Goal: Check status: Check status

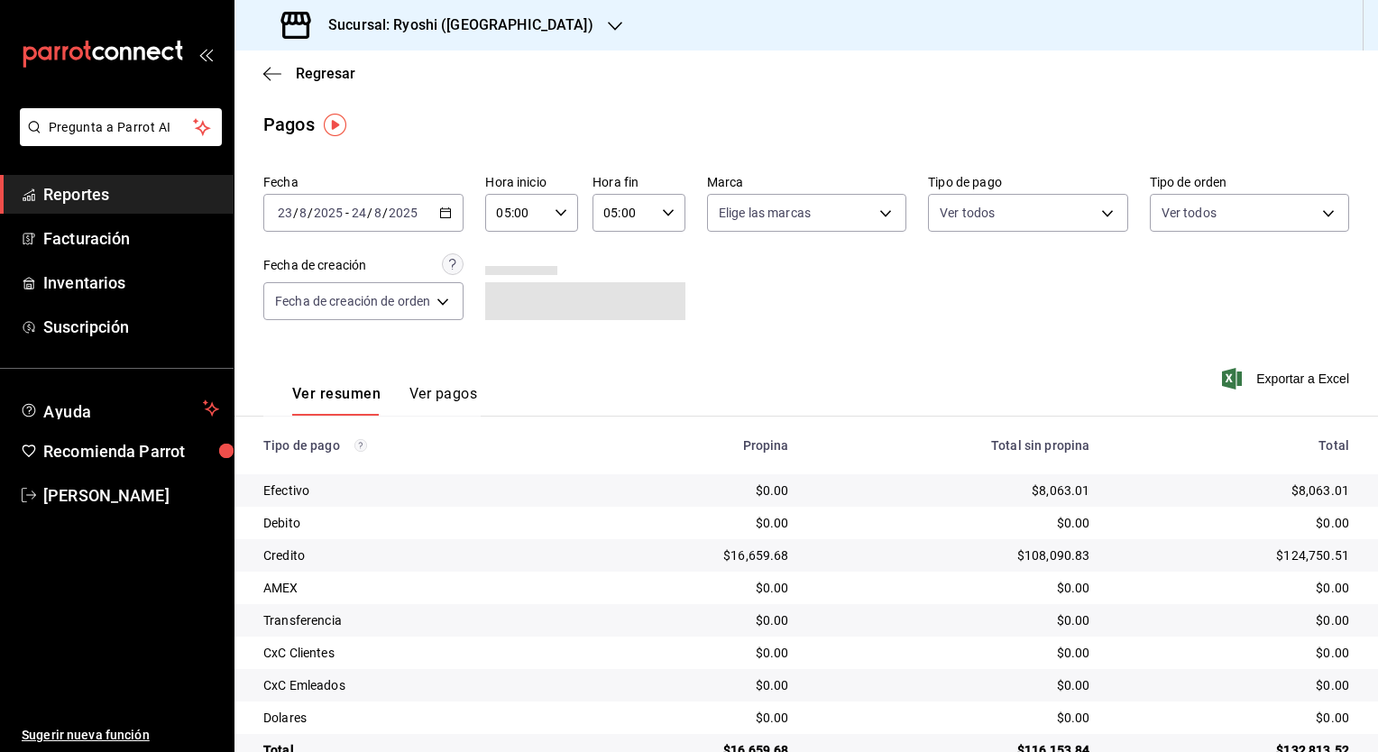
scroll to position [43, 0]
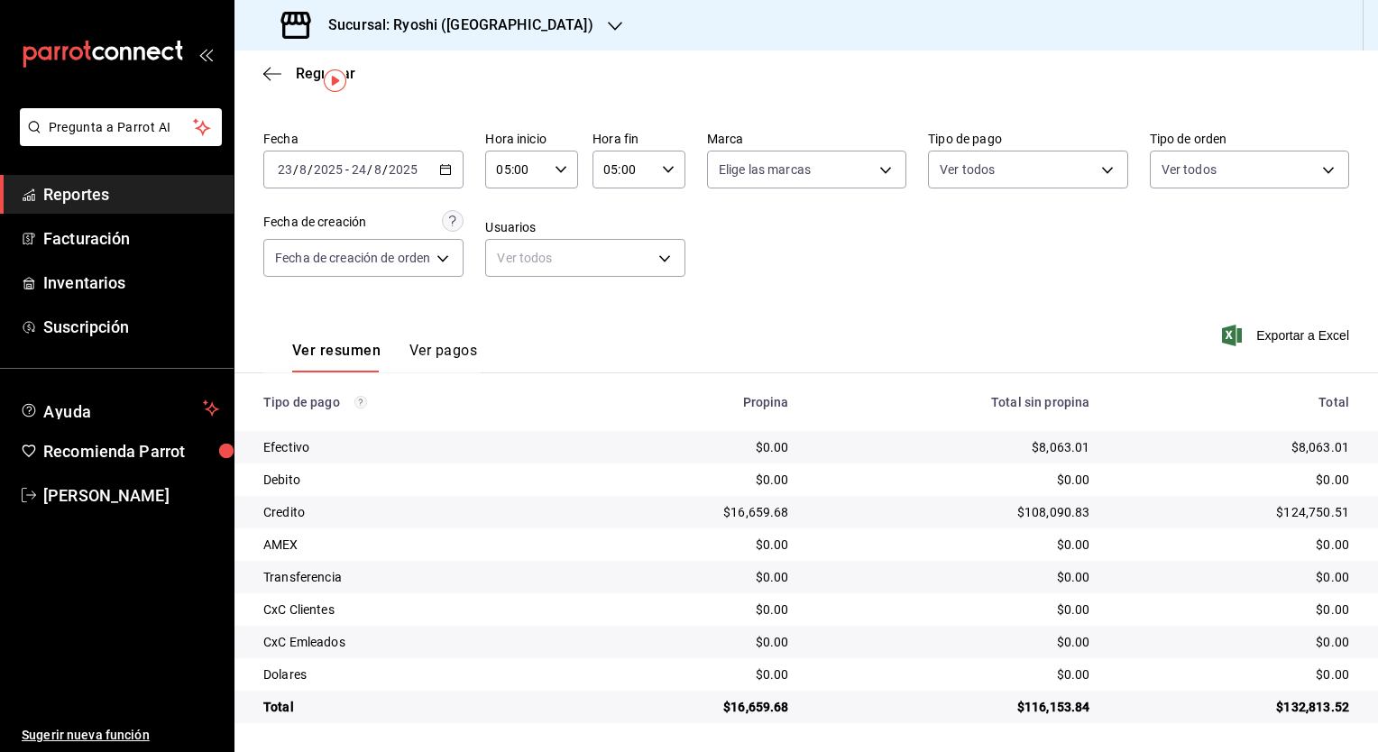
click at [459, 179] on div "[DATE] [DATE] - [DATE] [DATE]" at bounding box center [363, 170] width 200 height 38
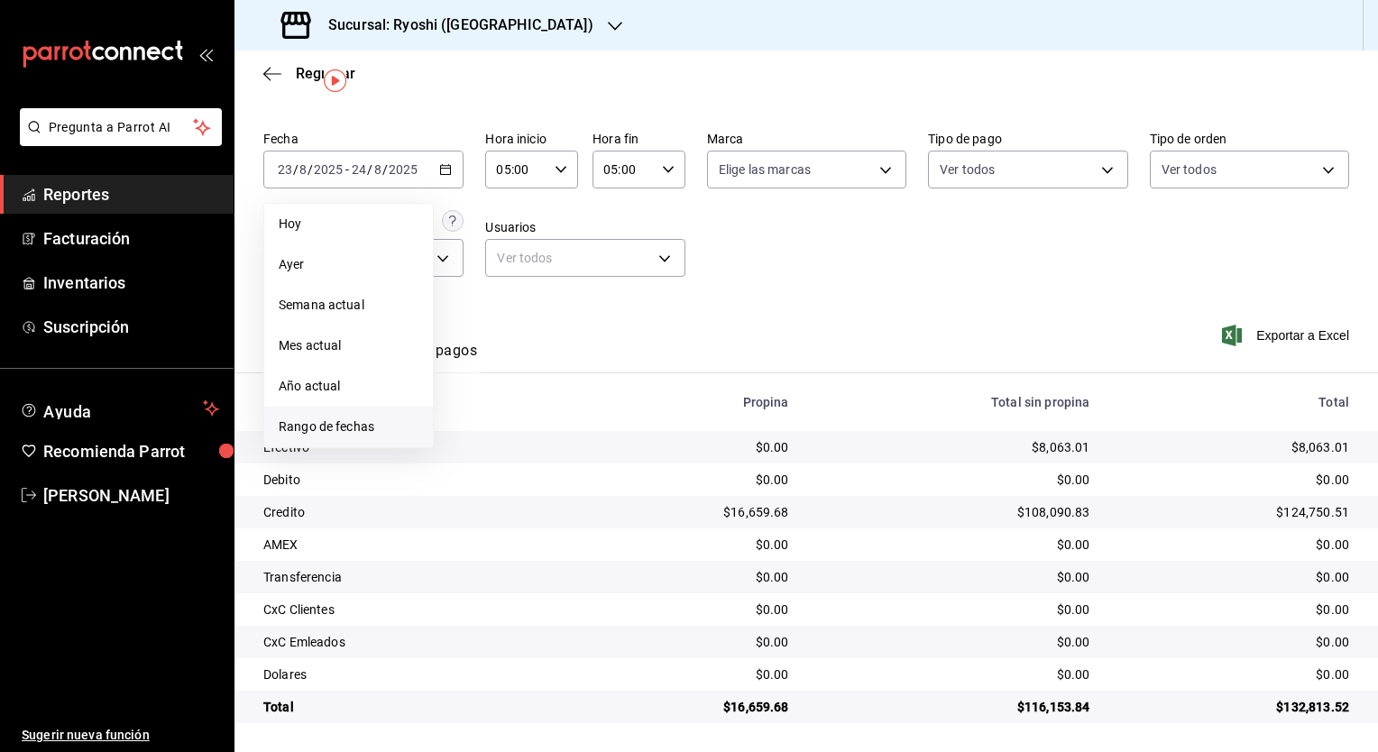
click at [379, 416] on li "Rango de fechas" at bounding box center [348, 427] width 169 height 41
click at [646, 413] on div "28 29 30 31 1 2 3 4 5 6 7 8 9 10 11 12 13 14 15 16 17 18 19 20 21 22 23 24 25 2…" at bounding box center [567, 368] width 224 height 191
click at [660, 409] on abbr "24" at bounding box center [664, 408] width 12 height 13
click at [460, 448] on button "25" at bounding box center [471, 448] width 32 height 32
type input "00:00"
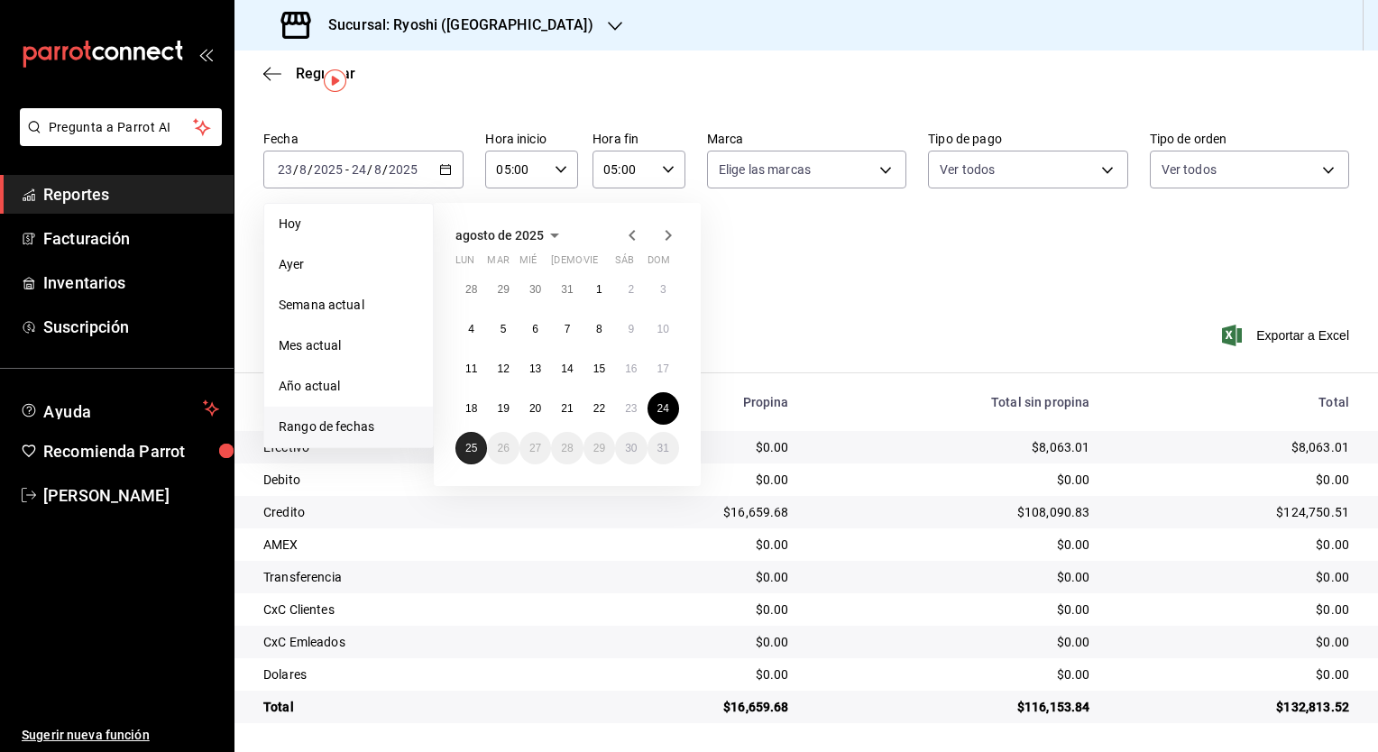
type input "23:59"
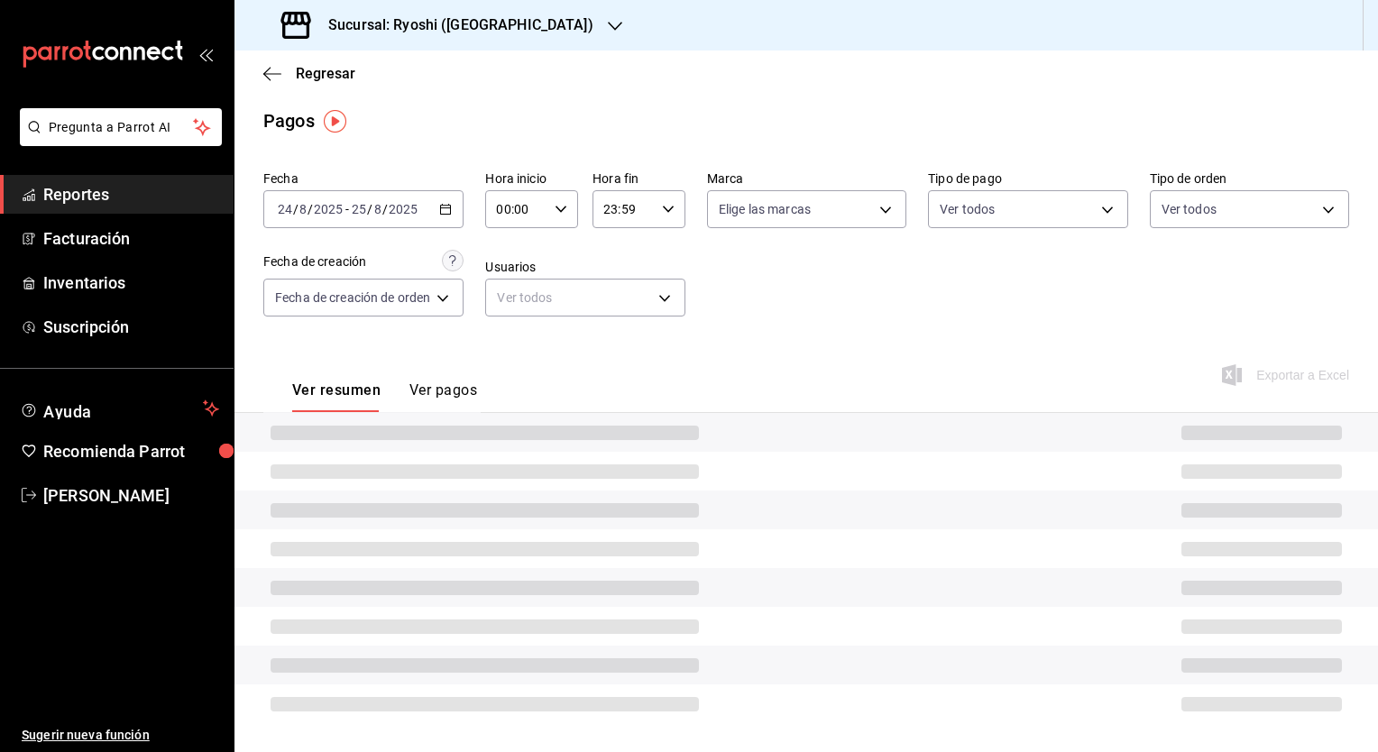
scroll to position [4, 0]
click at [566, 215] on div "00:00 Hora inicio" at bounding box center [531, 209] width 93 height 38
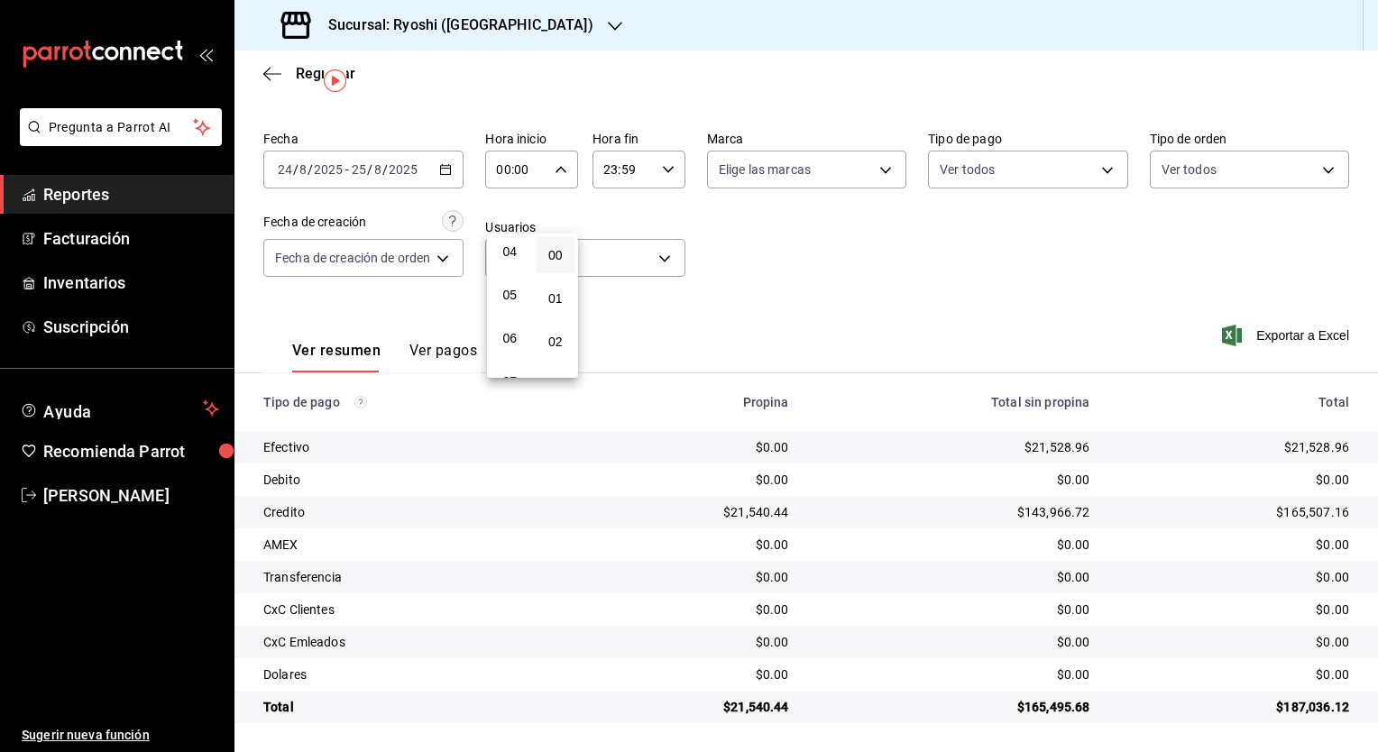
scroll to position [179, 0]
click at [521, 299] on button "05" at bounding box center [510, 293] width 39 height 36
type input "05:00"
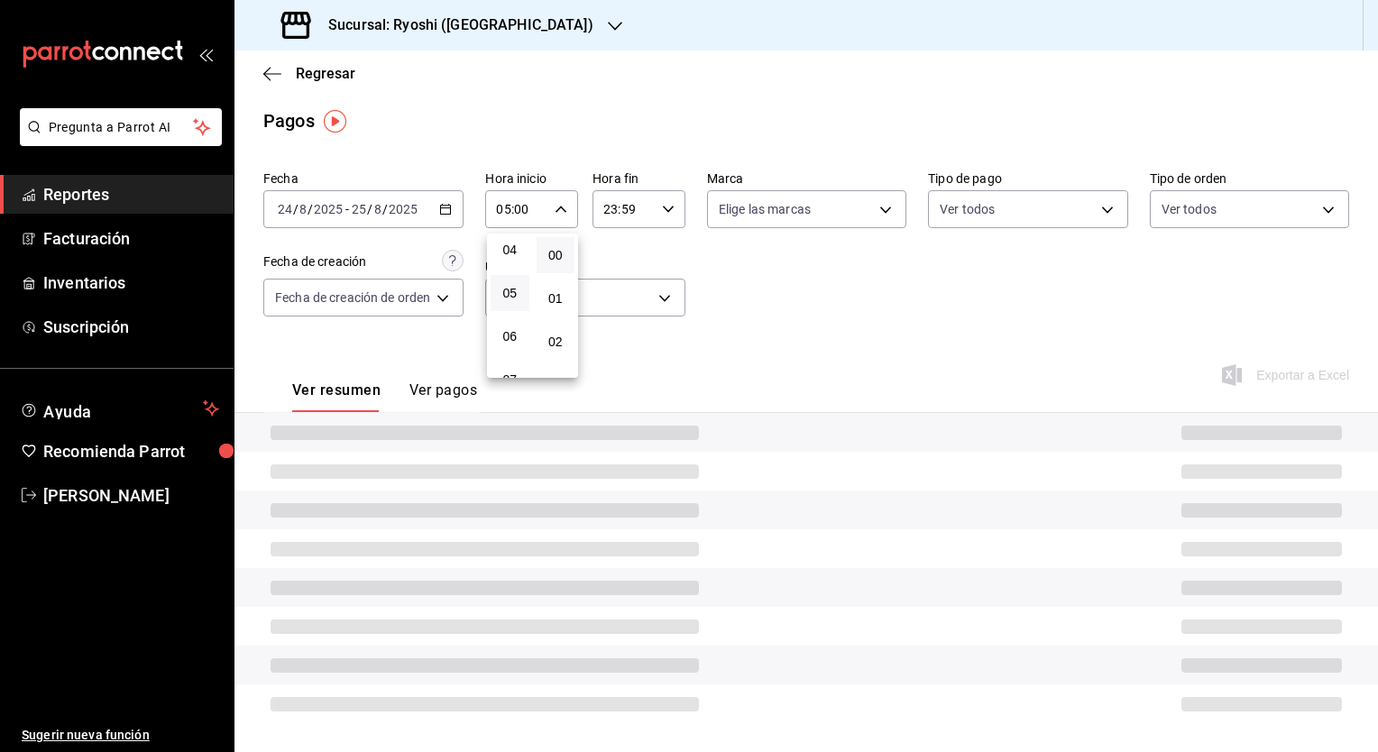
scroll to position [4, 0]
click at [656, 210] on div at bounding box center [689, 376] width 1378 height 752
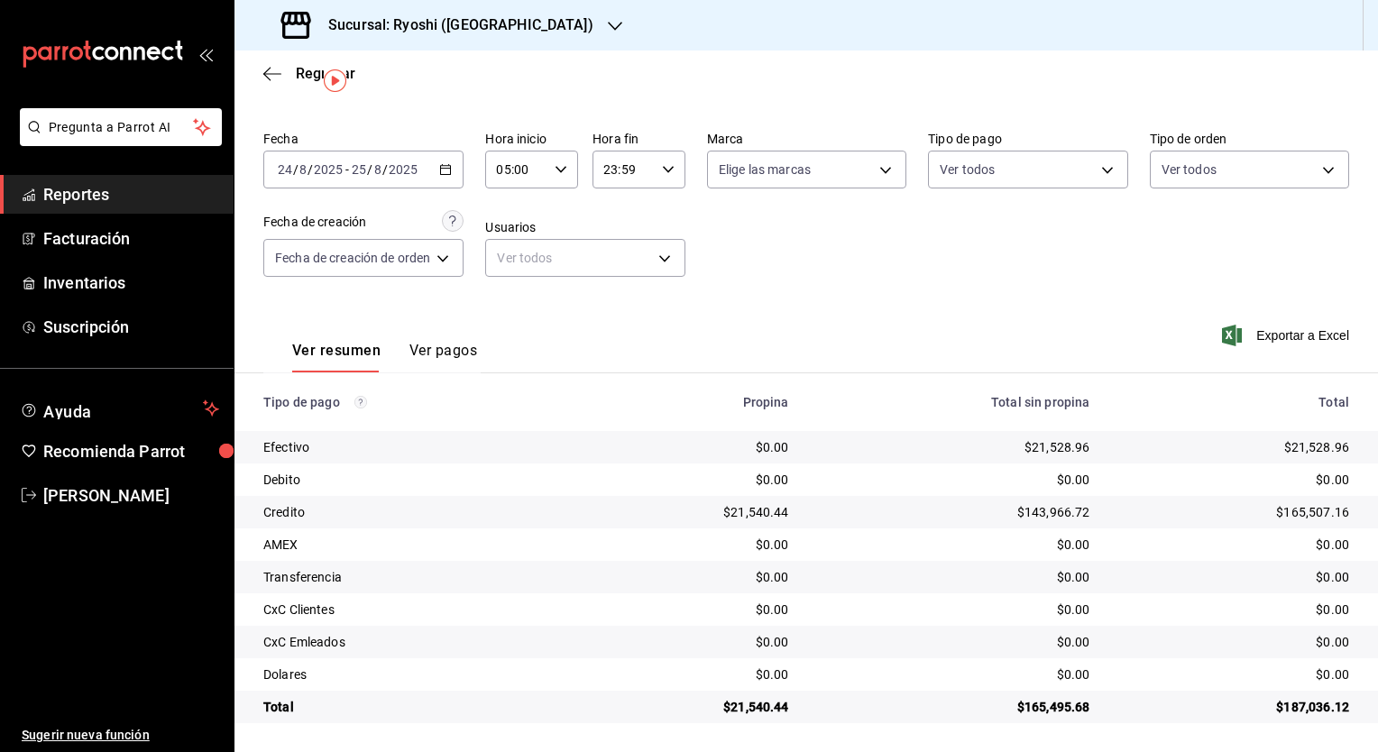
click at [668, 215] on div "Fecha [DATE] [DATE] - [DATE] [DATE] Hora inicio 05:00 Hora inicio Hora fin 23:5…" at bounding box center [806, 211] width 1086 height 175
click at [672, 173] on div "23:59 Hora fin" at bounding box center [639, 170] width 93 height 38
click at [619, 251] on span "05" at bounding box center [615, 243] width 17 height 14
click at [673, 269] on button "00" at bounding box center [661, 255] width 39 height 36
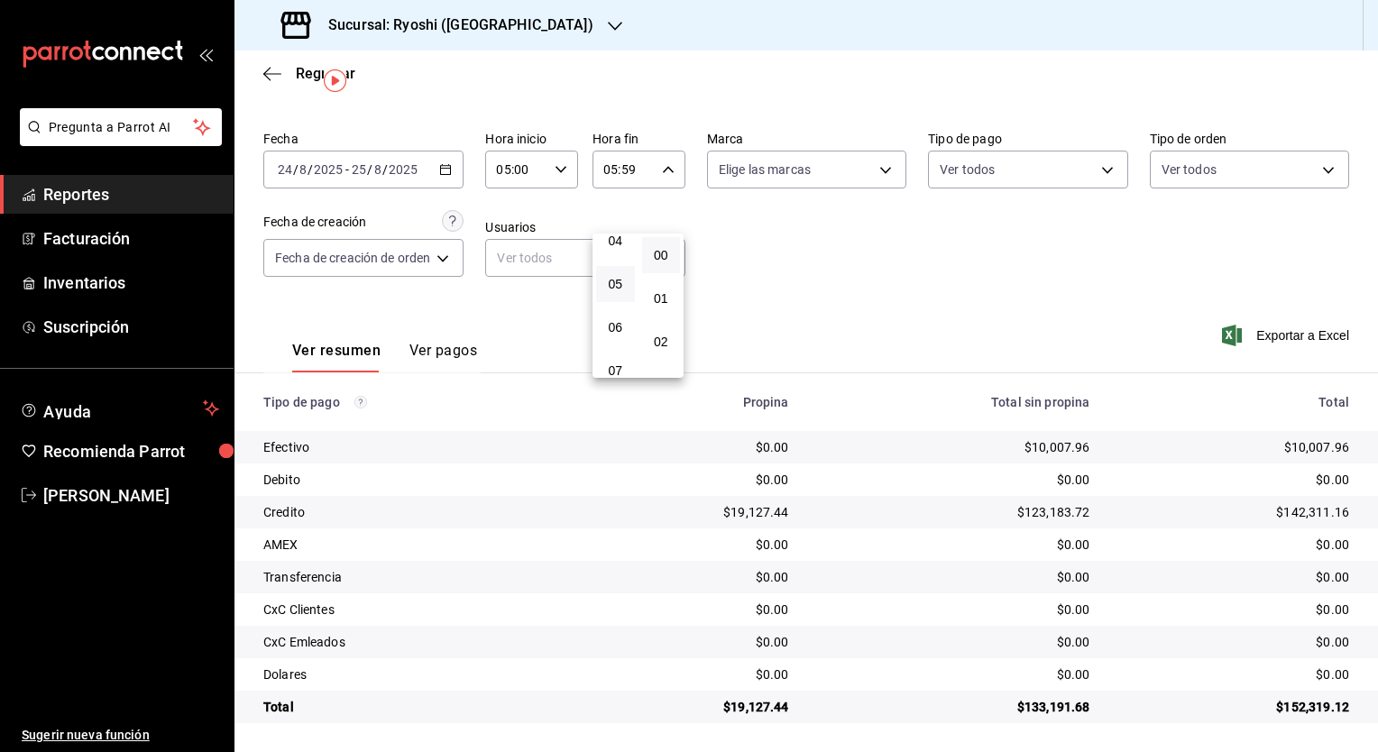
type input "05:00"
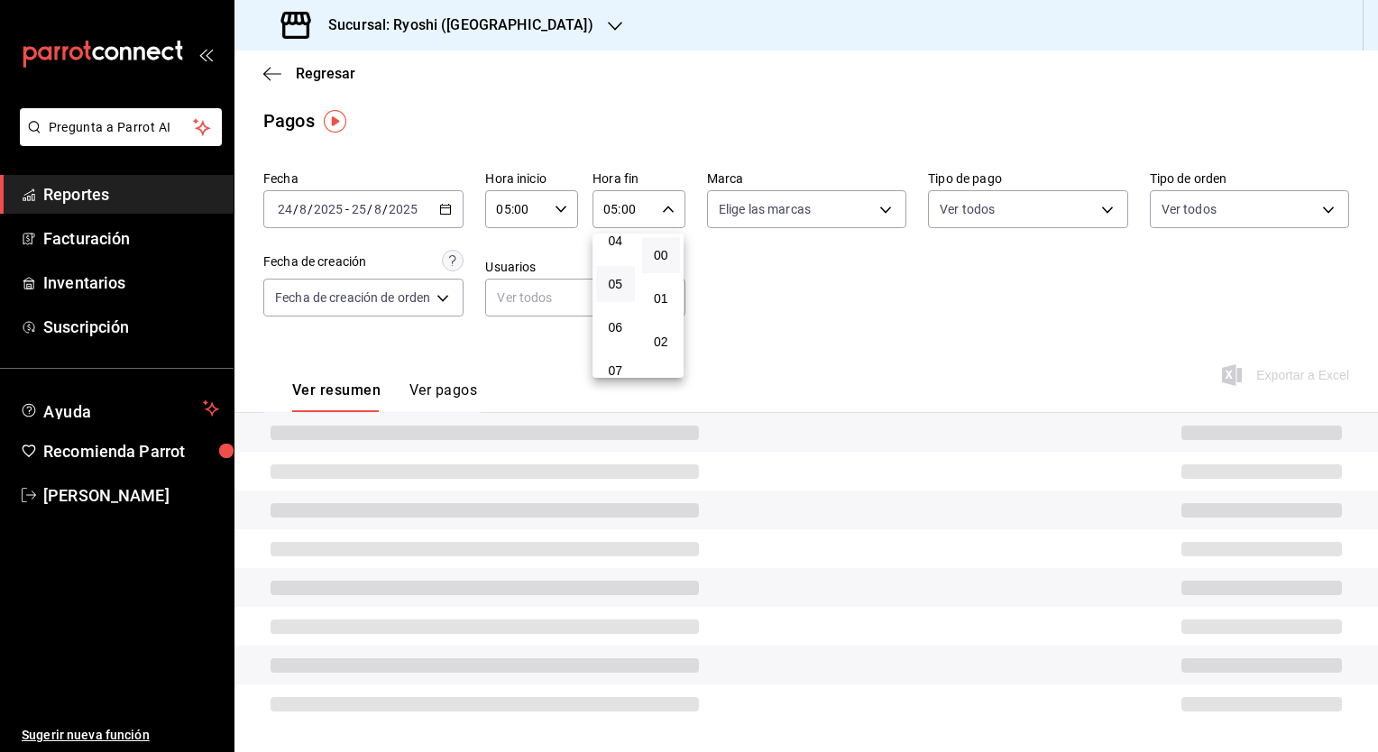
scroll to position [4, 0]
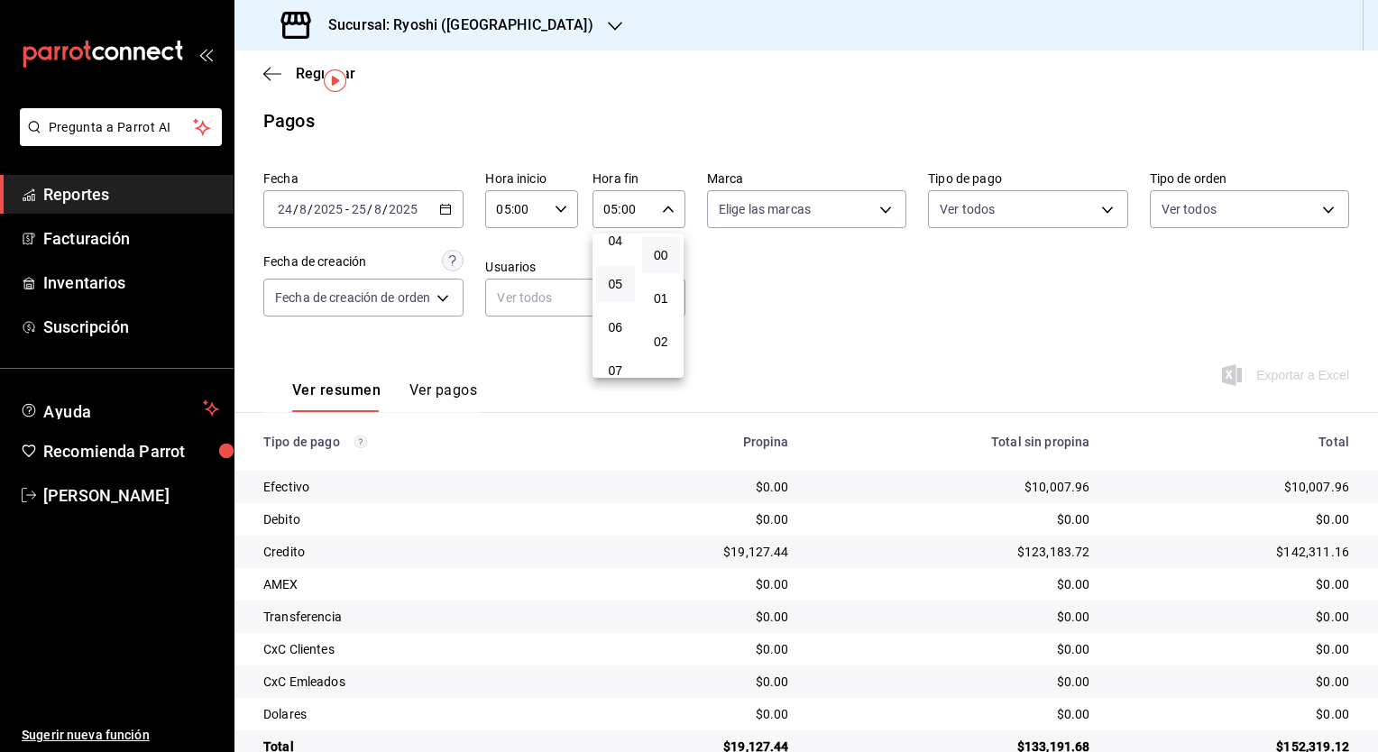
click at [922, 334] on div at bounding box center [689, 376] width 1378 height 752
